Goal: Navigation & Orientation: Understand site structure

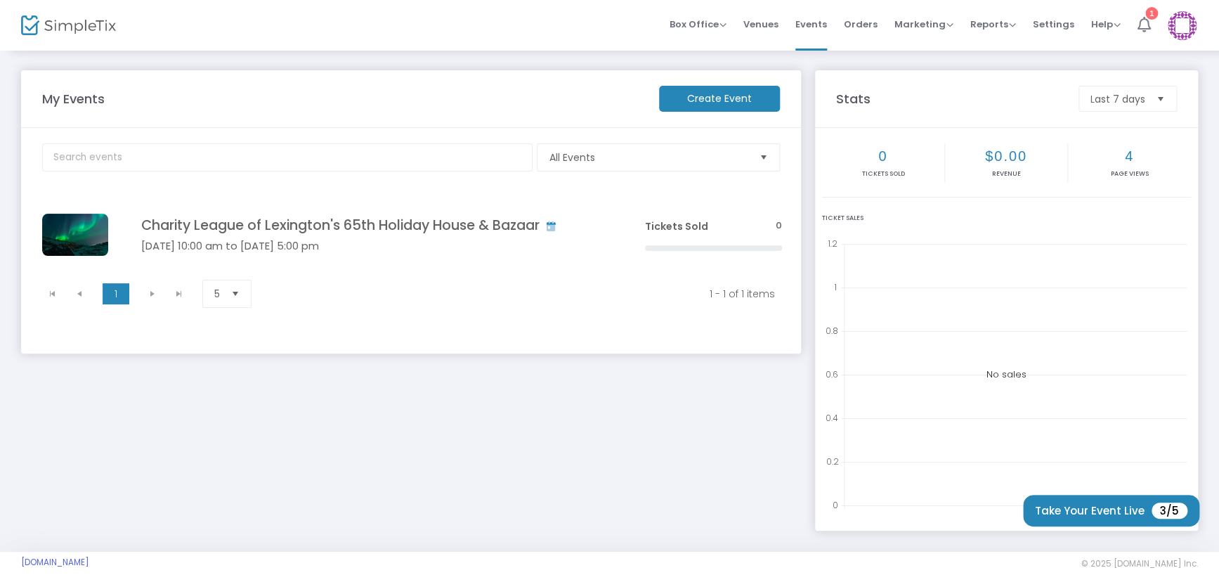
click at [1143, 25] on icon at bounding box center [1144, 24] width 13 height 15
click at [129, 294] on kendo-pager-next-buttons at bounding box center [145, 293] width 53 height 21
click at [131, 295] on kendo-pager-next-buttons at bounding box center [145, 293] width 53 height 21
click at [219, 290] on span "Select" at bounding box center [216, 294] width 23 height 23
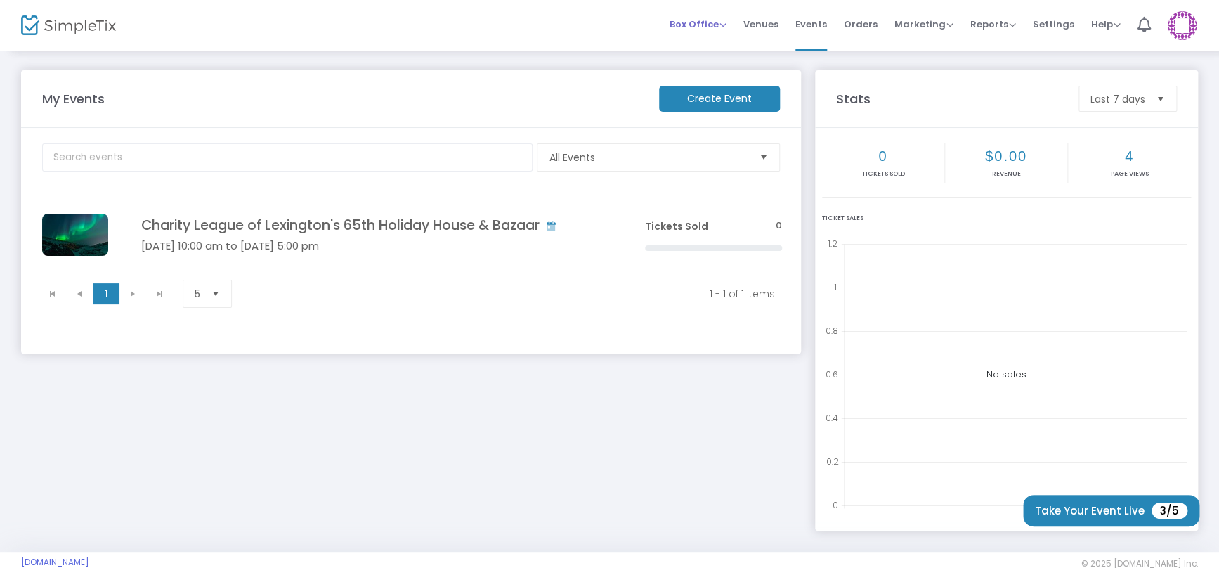
click at [715, 23] on span "Box Office" at bounding box center [698, 24] width 57 height 13
click at [827, 26] on span "Events" at bounding box center [812, 24] width 32 height 36
click at [919, 25] on span "Marketing" at bounding box center [924, 24] width 59 height 13
click at [977, 23] on span "Reports" at bounding box center [994, 24] width 46 height 13
